Goal: Information Seeking & Learning: Check status

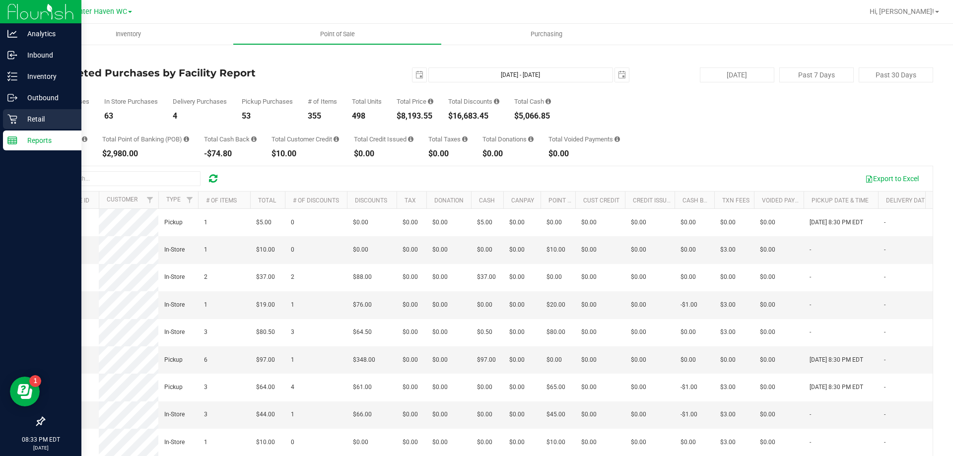
click at [30, 120] on p "Retail" at bounding box center [47, 119] width 60 height 12
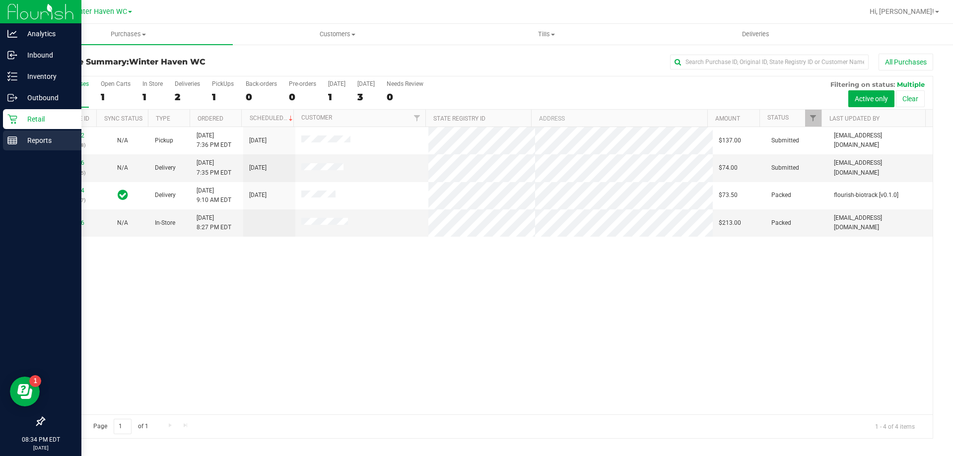
click at [55, 141] on p "Reports" at bounding box center [47, 141] width 60 height 12
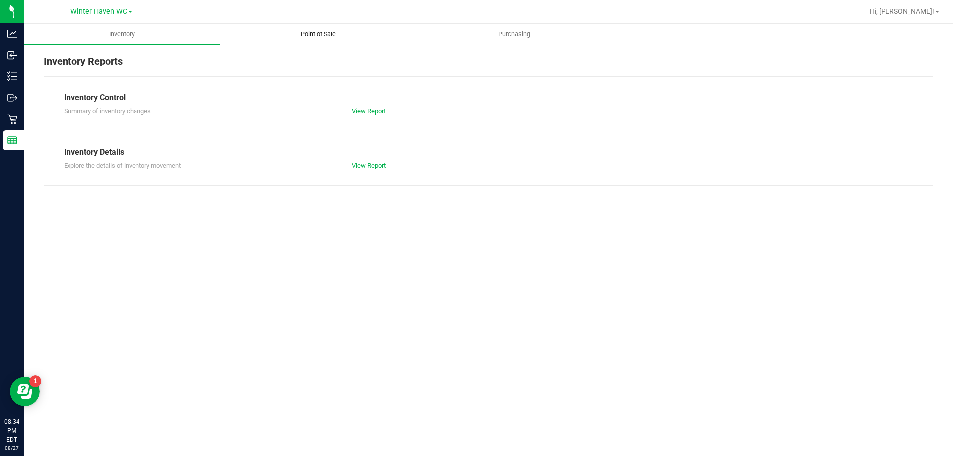
click at [314, 35] on span "Point of Sale" at bounding box center [318, 34] width 62 height 9
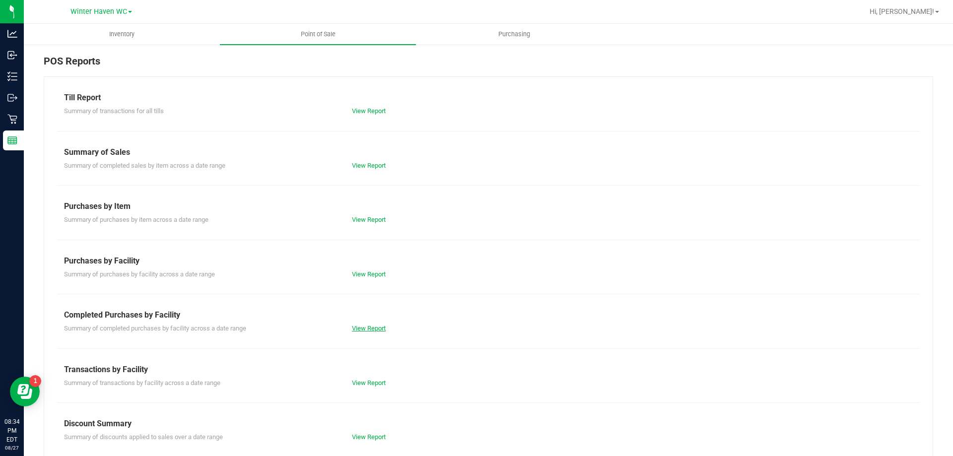
click at [357, 329] on link "View Report" at bounding box center [369, 328] width 34 height 7
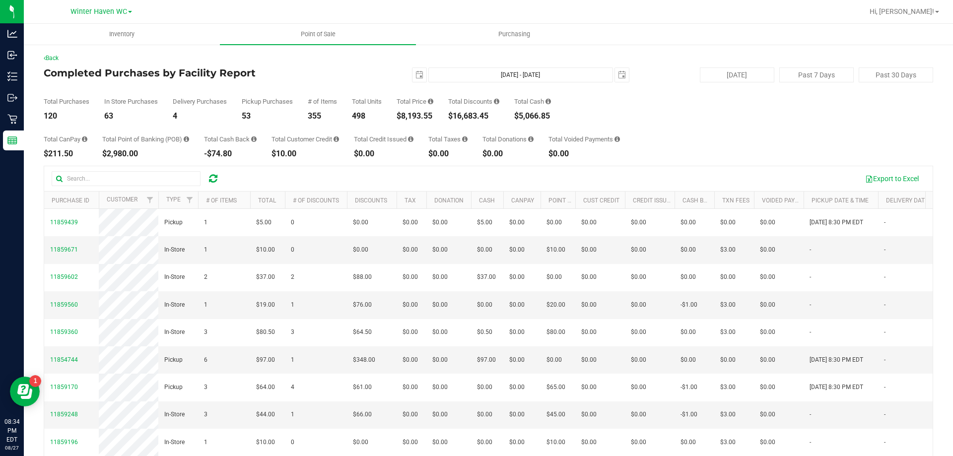
drag, startPoint x: 399, startPoint y: 119, endPoint x: 434, endPoint y: 118, distance: 34.8
click at [433, 118] on div "$8,193.55" at bounding box center [415, 116] width 37 height 8
copy div "$8,193.55"
drag, startPoint x: 450, startPoint y: 118, endPoint x: 495, endPoint y: 118, distance: 44.2
click at [495, 118] on div "Total Purchases 120 In Store Purchases 63 Delivery Purchases 4 Pickup Purchases…" at bounding box center [489, 101] width 890 height 38
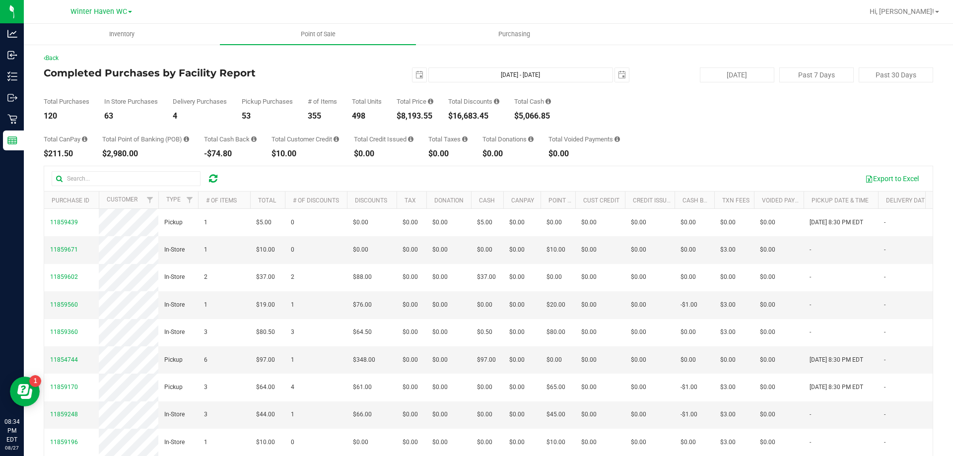
copy div "$16,683.45"
click at [415, 82] on span "[DATE]" at bounding box center [419, 75] width 15 height 15
click at [416, 73] on span "select" at bounding box center [420, 75] width 8 height 8
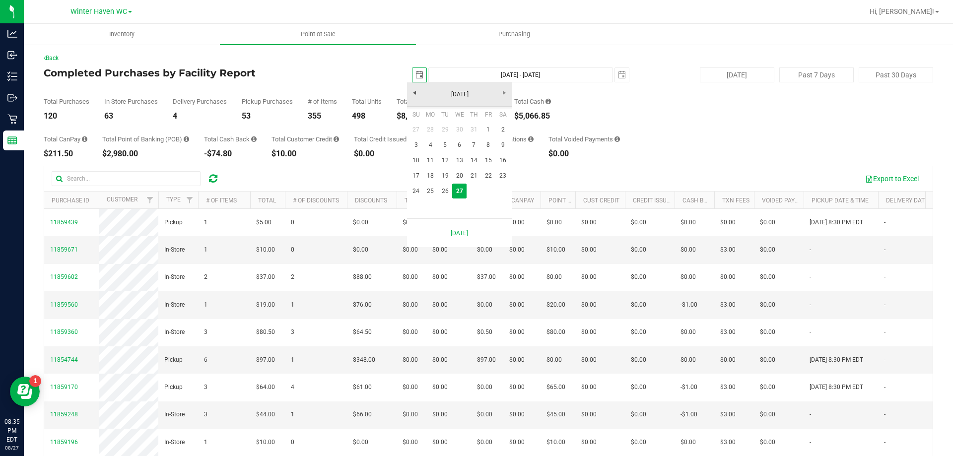
scroll to position [0, 25]
click at [413, 186] on link "24" at bounding box center [416, 191] width 14 height 15
type input "[DATE]"
type input "[DATE] - [DATE]"
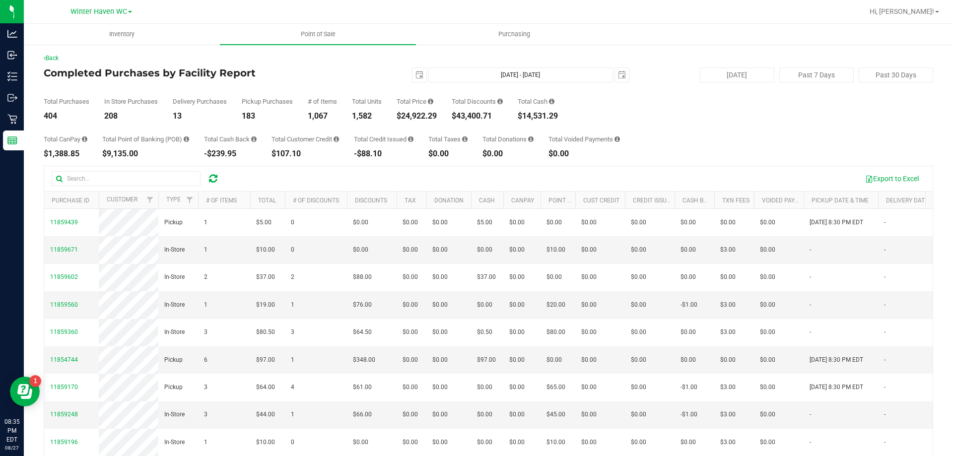
drag, startPoint x: 398, startPoint y: 115, endPoint x: 440, endPoint y: 120, distance: 42.4
click at [440, 120] on div "Total Purchases 404 In Store Purchases 208 Delivery Purchases 13 Pickup Purchas…" at bounding box center [489, 101] width 890 height 38
copy div "$24,922.29"
click at [416, 74] on span "select" at bounding box center [420, 75] width 8 height 8
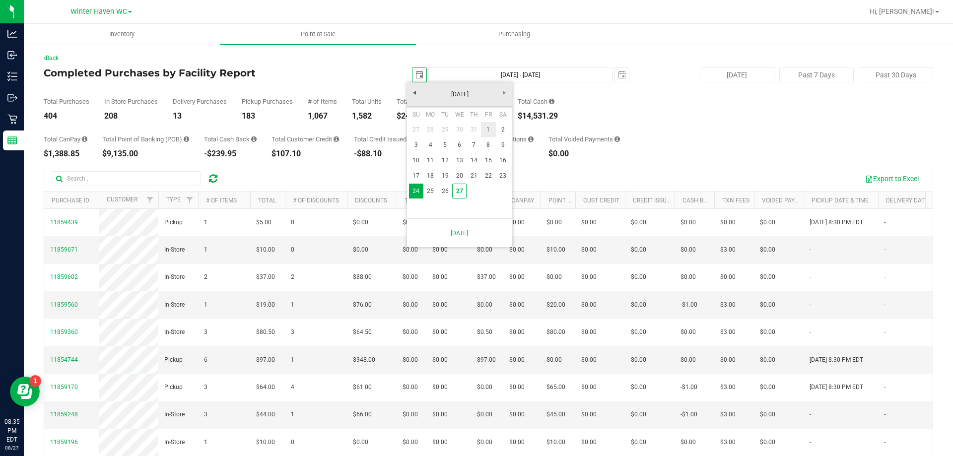
click at [482, 133] on link "1" at bounding box center [488, 129] width 14 height 15
type input "[DATE]"
type input "[DATE] - [DATE]"
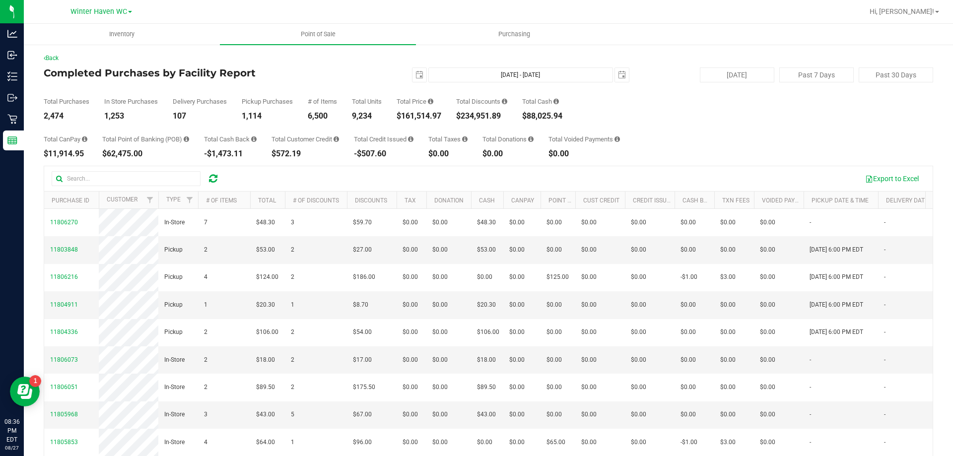
drag, startPoint x: 398, startPoint y: 117, endPoint x: 446, endPoint y: 117, distance: 47.7
click at [446, 117] on div "Total Purchases 2,474 In Store Purchases 1,253 Delivery Purchases 107 Pickup Pu…" at bounding box center [489, 101] width 890 height 38
copy div "$161,514.97"
drag, startPoint x: 399, startPoint y: 115, endPoint x: 443, endPoint y: 114, distance: 44.2
click at [441, 114] on div "$161,718.97" at bounding box center [419, 116] width 45 height 8
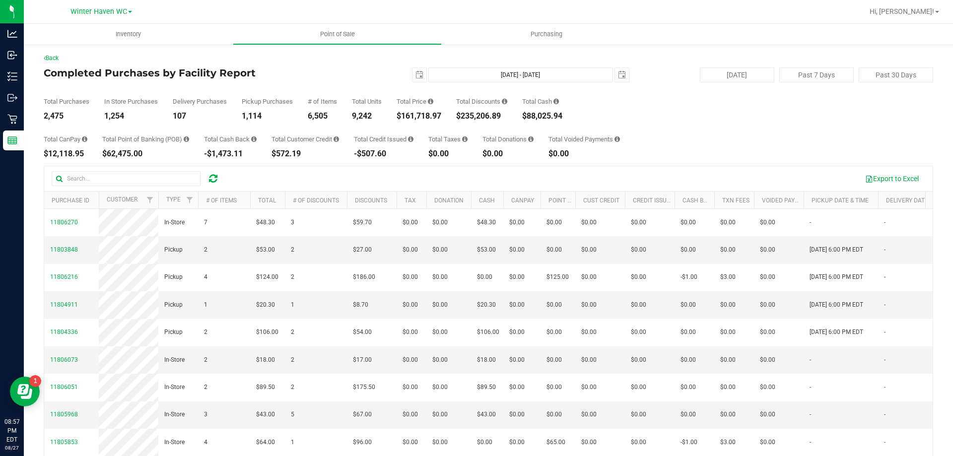
copy div "$161,718.97"
click at [418, 75] on span "select" at bounding box center [420, 75] width 8 height 8
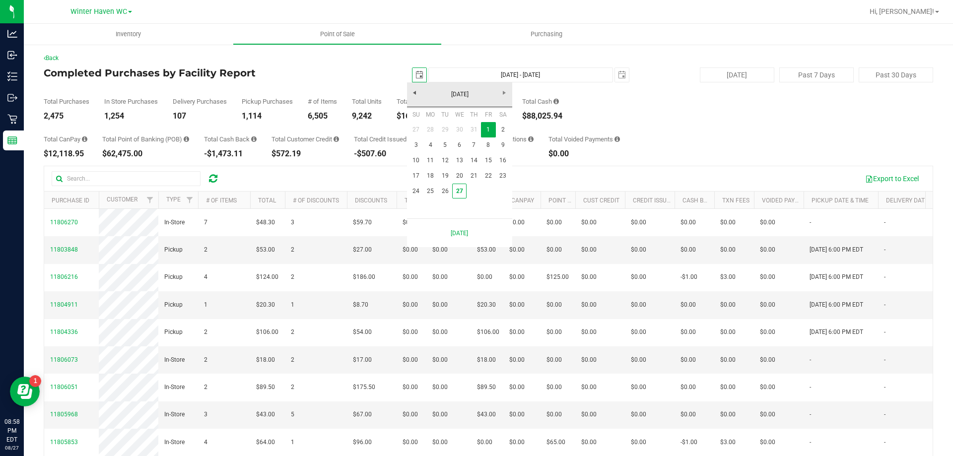
scroll to position [0, 25]
click at [418, 186] on link "24" at bounding box center [416, 191] width 14 height 15
type input "[DATE]"
type input "[DATE] - [DATE]"
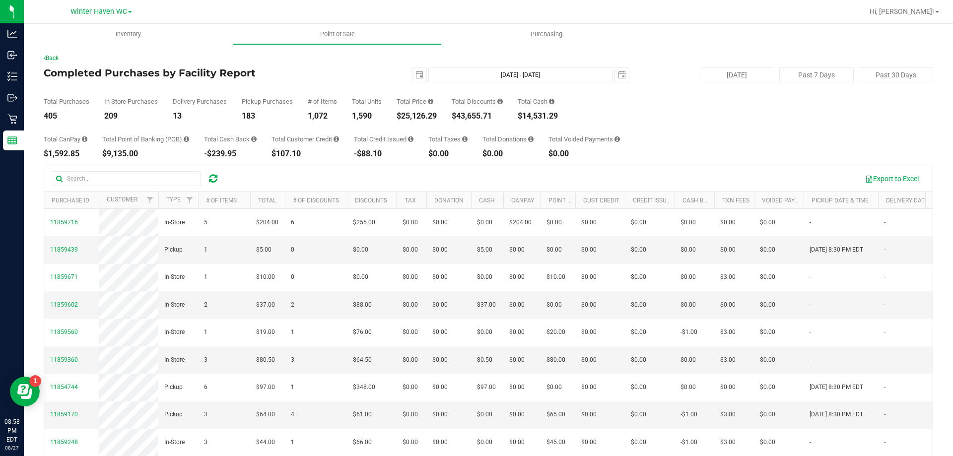
drag, startPoint x: 398, startPoint y: 121, endPoint x: 408, endPoint y: 117, distance: 10.2
click at [408, 117] on div "Back Completed Purchases by Facility Report [DATE] [DATE] - [DATE] [DATE] [DATE…" at bounding box center [489, 287] width 890 height 467
click at [403, 117] on div "$25,126.29" at bounding box center [417, 116] width 40 height 8
drag, startPoint x: 398, startPoint y: 117, endPoint x: 438, endPoint y: 117, distance: 40.7
click at [438, 117] on div "Total Purchases 405 In Store Purchases 209 Delivery Purchases 13 Pickup Purchas…" at bounding box center [489, 101] width 890 height 38
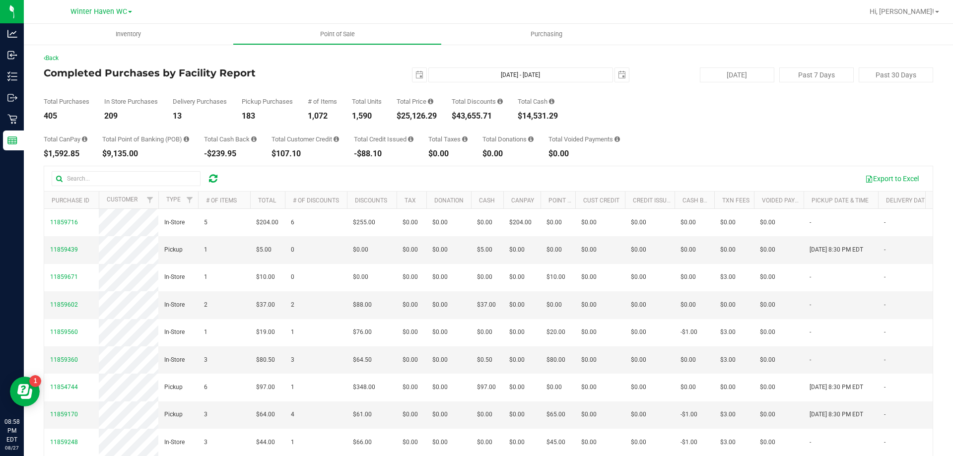
copy div "$25,126.29"
click at [418, 73] on span "select" at bounding box center [420, 75] width 8 height 8
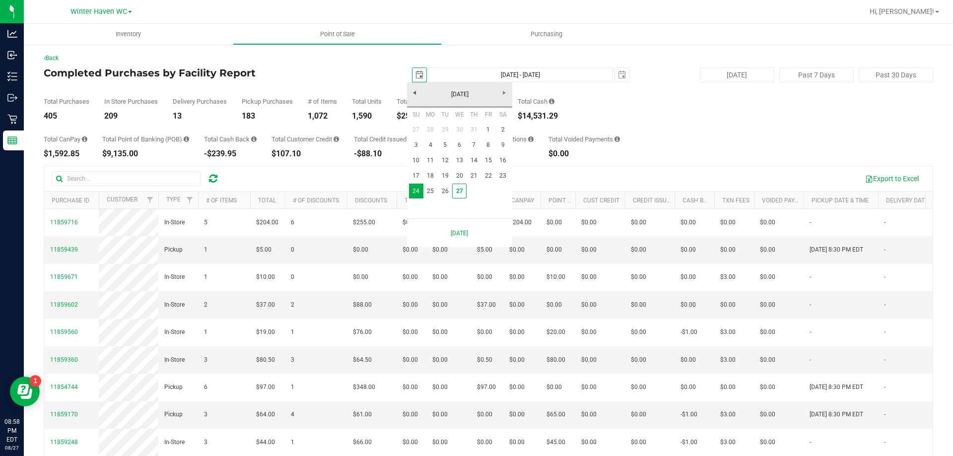
scroll to position [0, 25]
click at [492, 136] on link "1" at bounding box center [488, 129] width 14 height 15
type input "[DATE]"
type input "[DATE] - [DATE]"
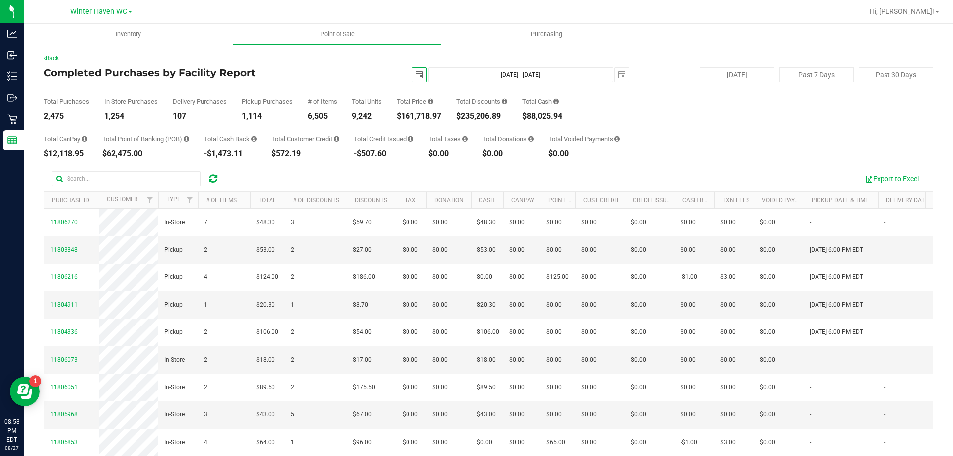
click at [417, 78] on span "select" at bounding box center [420, 75] width 8 height 8
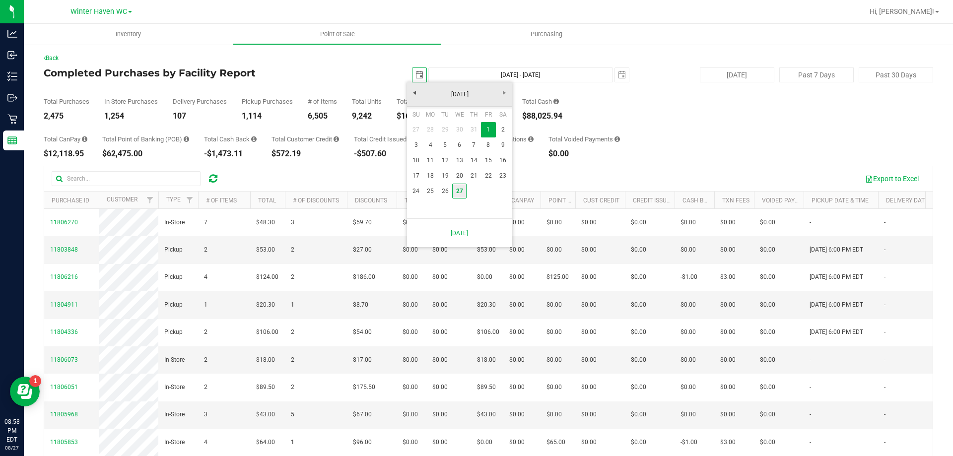
click at [460, 190] on link "27" at bounding box center [459, 191] width 14 height 15
type input "[DATE]"
type input "[DATE] - [DATE]"
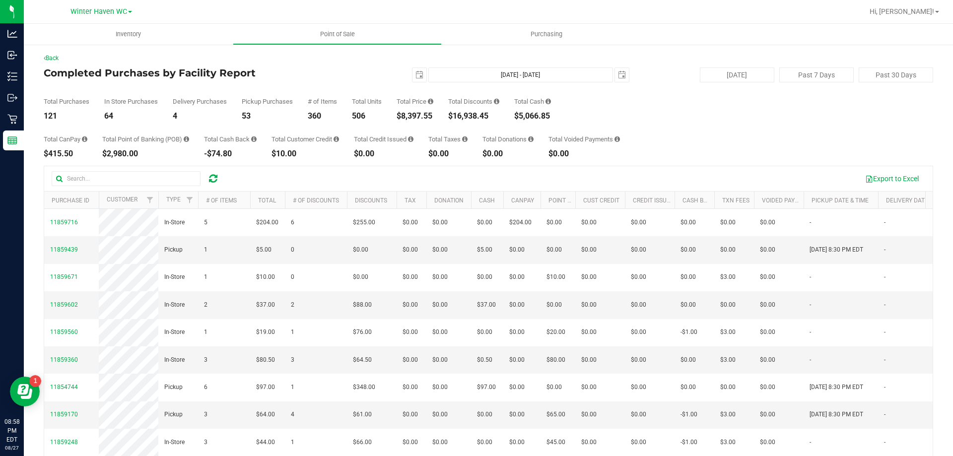
drag, startPoint x: 398, startPoint y: 115, endPoint x: 433, endPoint y: 118, distance: 35.8
click at [433, 118] on div "Total Purchases 121 In Store Purchases 64 Delivery Purchases 4 Pickup Purchases…" at bounding box center [489, 101] width 890 height 38
copy div "$8,397.55"
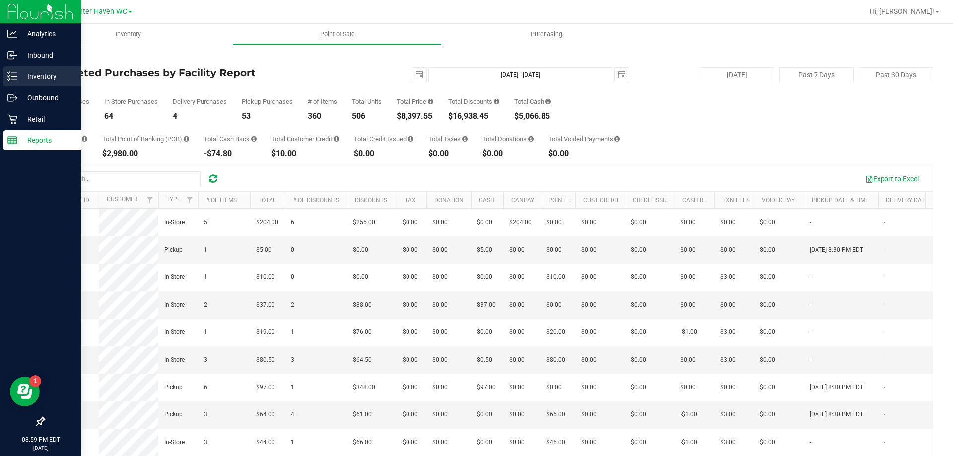
click at [16, 71] on div "Inventory" at bounding box center [42, 77] width 78 height 20
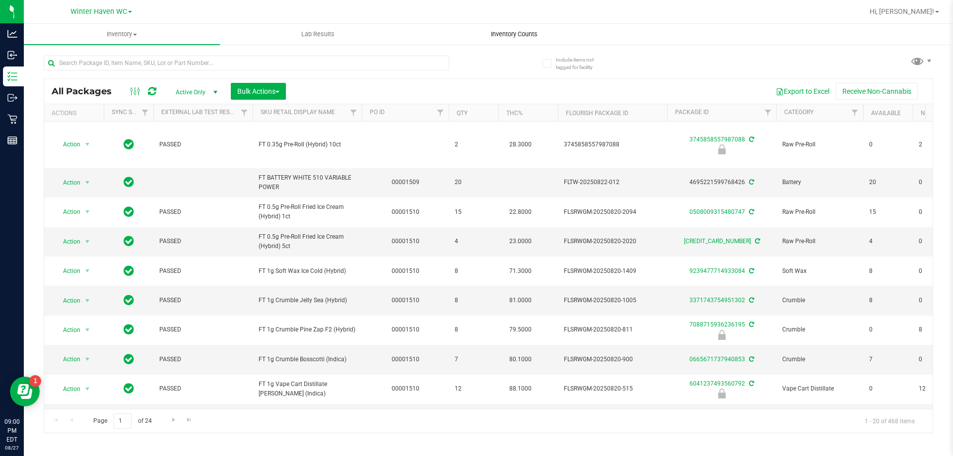
click at [496, 30] on span "Inventory Counts" at bounding box center [514, 34] width 73 height 9
